Goal: Task Accomplishment & Management: Use online tool/utility

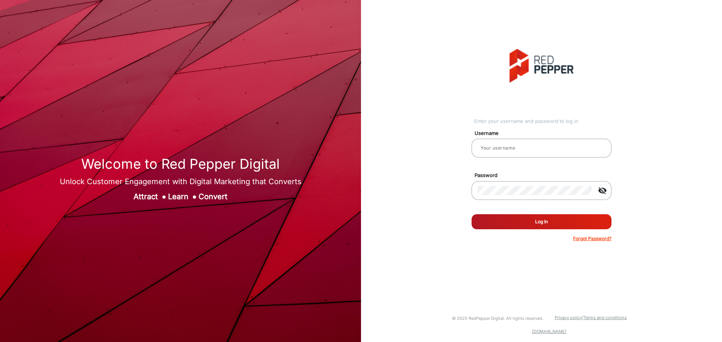
type input "[PERSON_NAME]"
drag, startPoint x: 425, startPoint y: 267, endPoint x: 417, endPoint y: 283, distance: 18.2
click at [417, 283] on div "Enter your username and password to log in Username [PERSON_NAME] Password visi…" at bounding box center [541, 145] width 372 height 291
click at [546, 218] on button "Log In" at bounding box center [542, 221] width 140 height 15
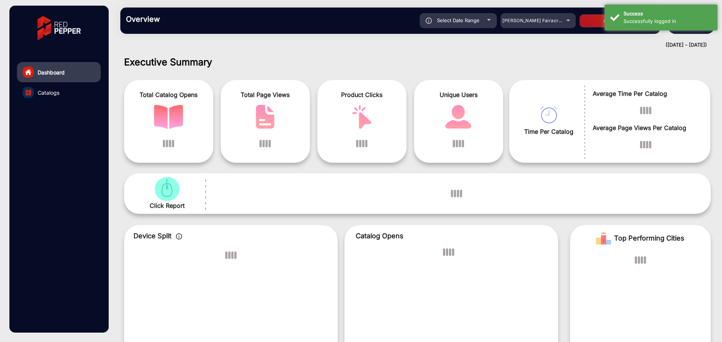
scroll to position [6, 0]
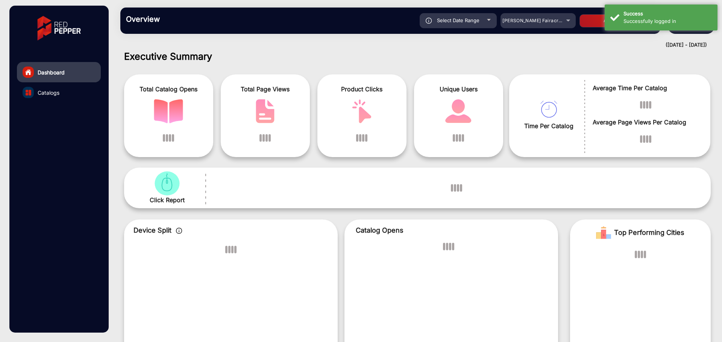
drag, startPoint x: 414, startPoint y: 235, endPoint x: 355, endPoint y: 59, distance: 185.8
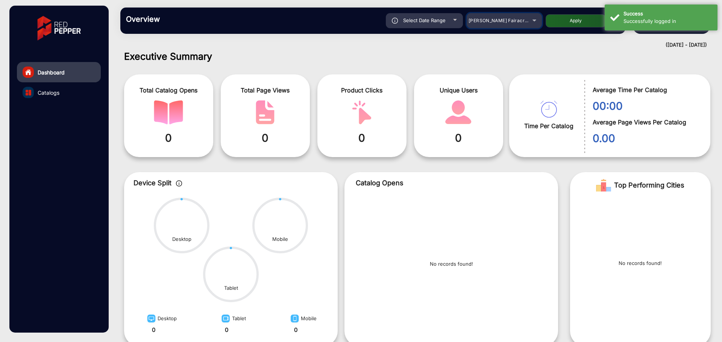
click at [499, 18] on span "[PERSON_NAME] Fairacre Farms" at bounding box center [506, 21] width 74 height 6
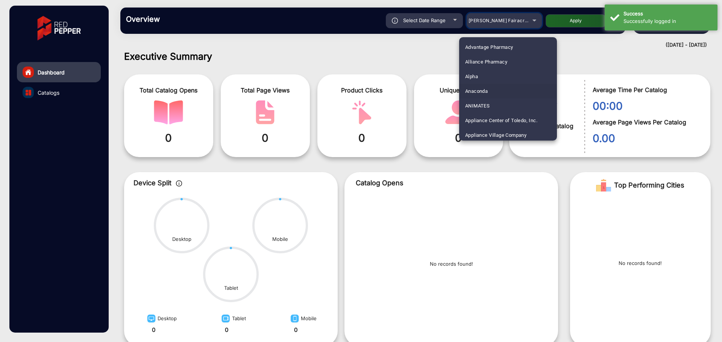
scroll to position [45, 0]
click at [478, 131] on span "Arhaus" at bounding box center [473, 134] width 16 height 15
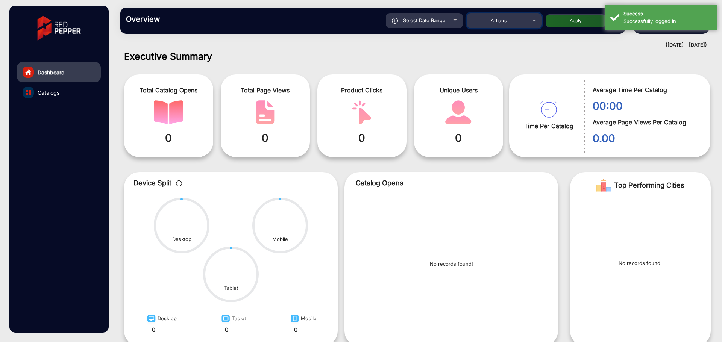
click at [525, 24] on div "Arhaus" at bounding box center [499, 20] width 60 height 9
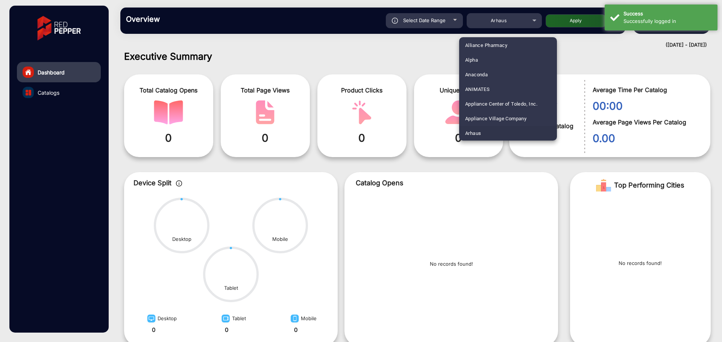
click at [579, 20] on div at bounding box center [361, 171] width 722 height 342
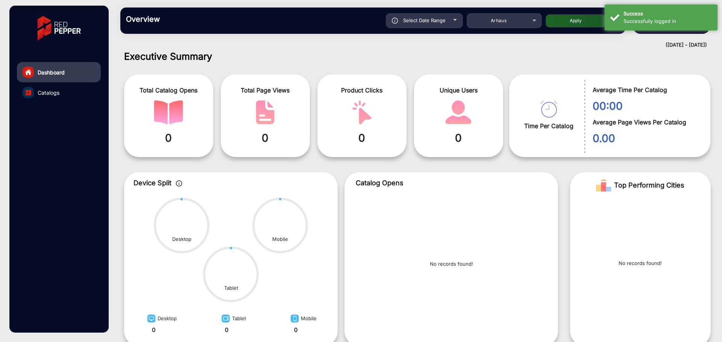
click at [574, 18] on button "Apply" at bounding box center [576, 20] width 60 height 13
type input "[DATE]"
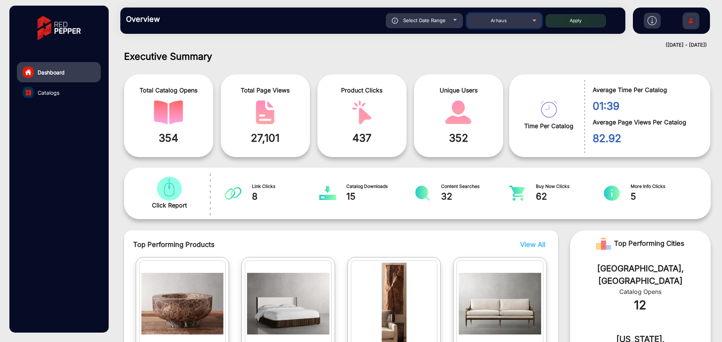
click at [503, 24] on div "Arhaus" at bounding box center [499, 20] width 60 height 9
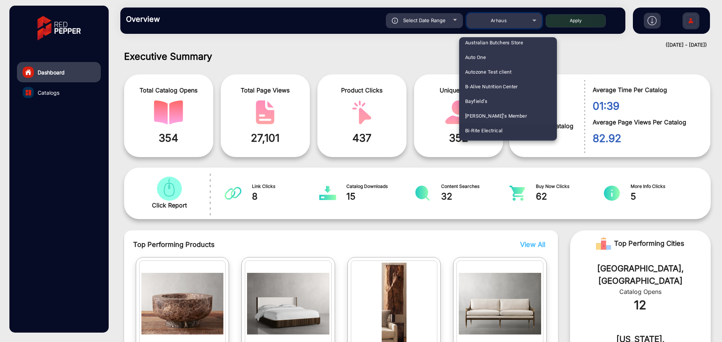
scroll to position [182, 0]
click at [490, 124] on span "Bi-Rite Electrical" at bounding box center [483, 130] width 37 height 15
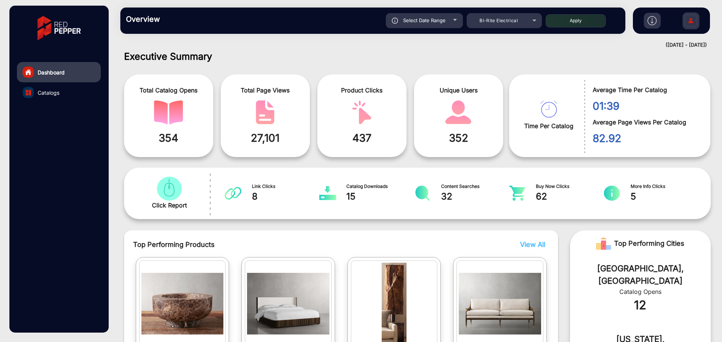
click at [574, 21] on button "Apply" at bounding box center [576, 20] width 60 height 13
type input "[DATE]"
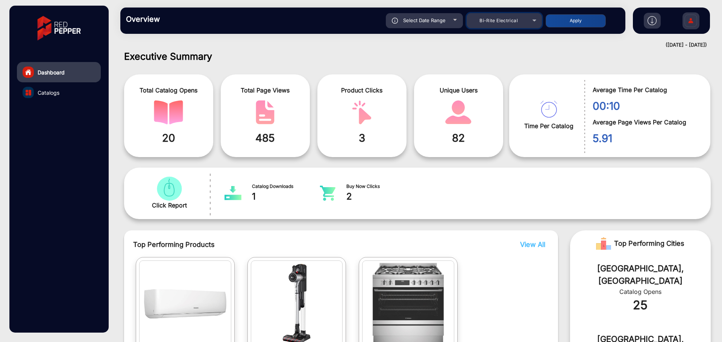
click at [495, 24] on div "Bi-Rite Electrical" at bounding box center [499, 20] width 60 height 9
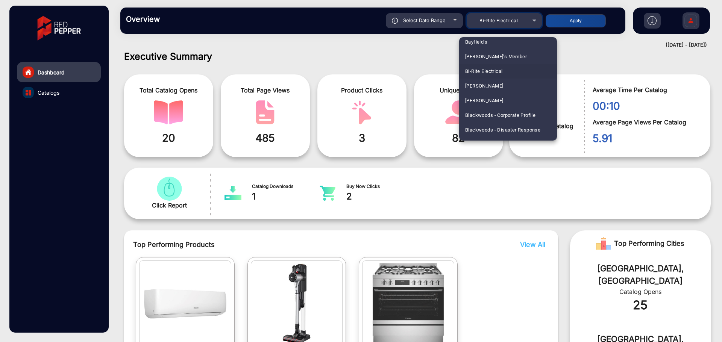
scroll to position [314, 0]
click at [482, 110] on span "Blackwoods Biennial Catalogue" at bounding box center [500, 115] width 71 height 15
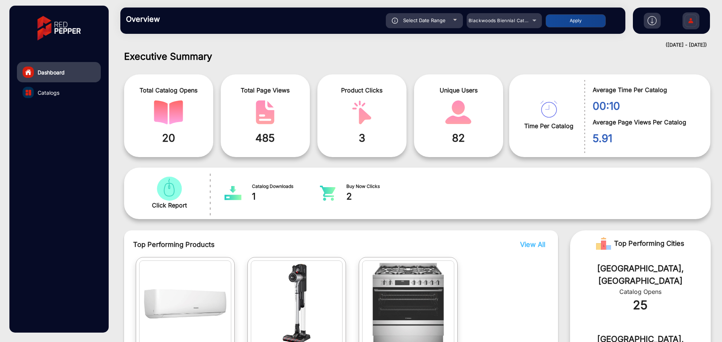
click at [569, 21] on button "Apply" at bounding box center [576, 20] width 60 height 13
type input "[DATE]"
